Goal: Download file/media

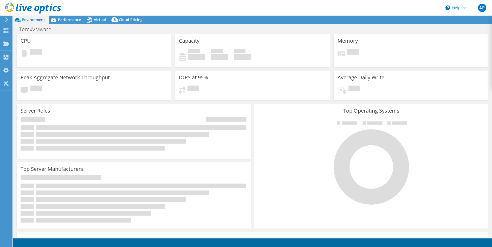
select select "USD"
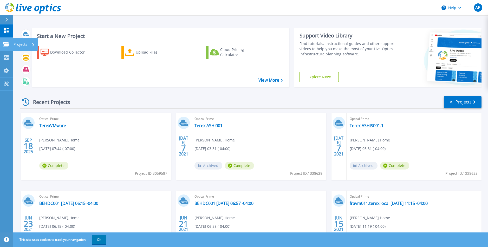
click at [31, 45] on div "Projects" at bounding box center [24, 45] width 21 height 14
click at [184, 73] on div "Download Collector Upload Files Cloud Pricing Calculator" at bounding box center [160, 63] width 254 height 43
click at [74, 51] on div "Download Collector" at bounding box center [71, 52] width 42 height 10
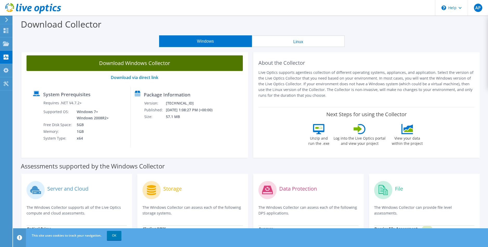
click at [173, 65] on link "Download Windows Collector" at bounding box center [135, 63] width 216 height 16
